Goal: Task Accomplishment & Management: Manage account settings

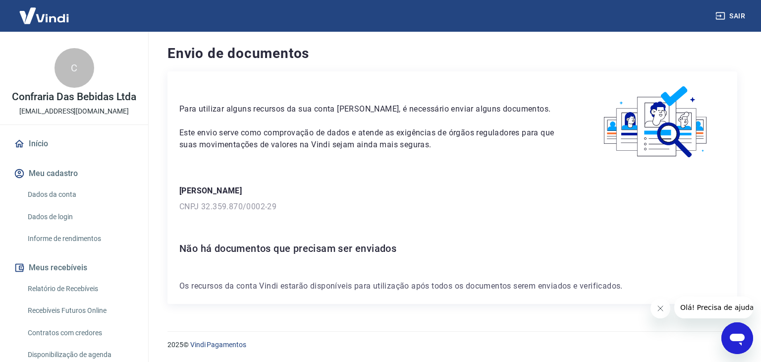
scroll to position [220, 0]
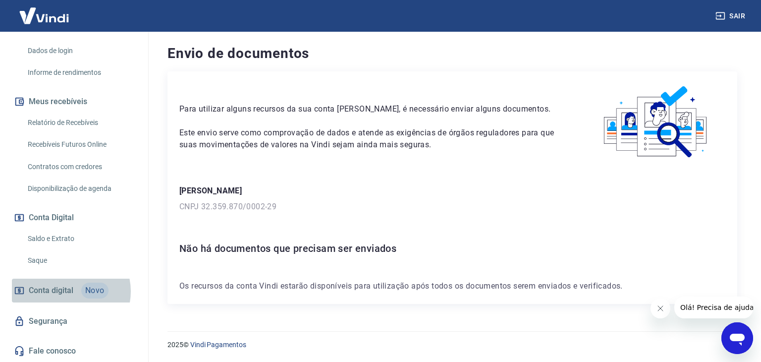
click at [66, 291] on span "Conta digital" at bounding box center [51, 290] width 45 height 14
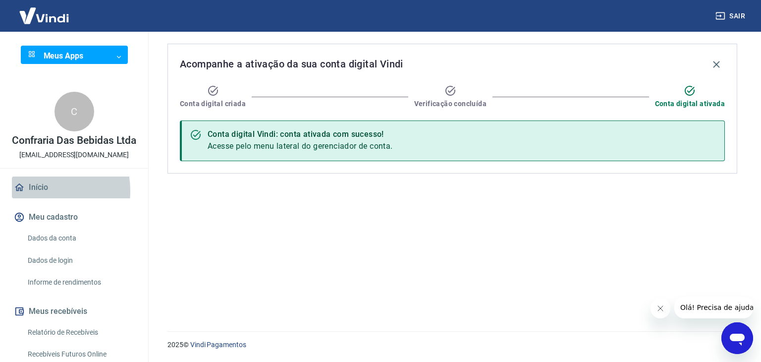
click at [34, 198] on link "Início" at bounding box center [74, 187] width 124 height 22
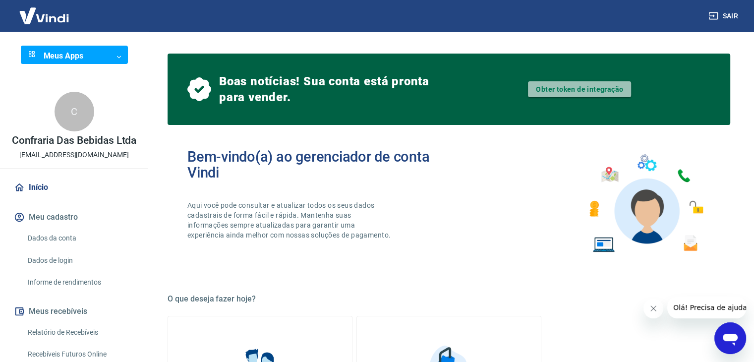
click at [575, 92] on link "Obter token de integração" at bounding box center [579, 89] width 103 height 16
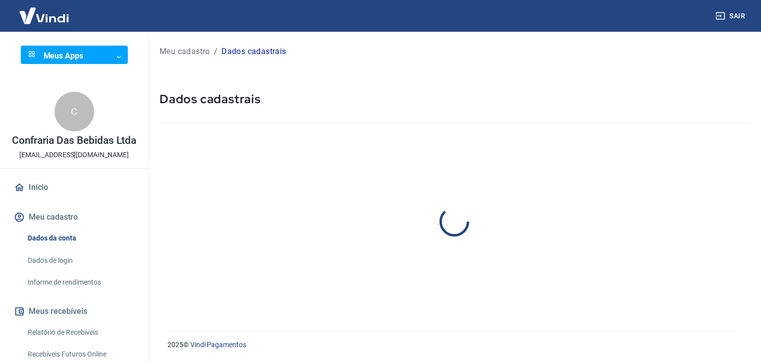
select select "RS"
